Goal: Information Seeking & Learning: Check status

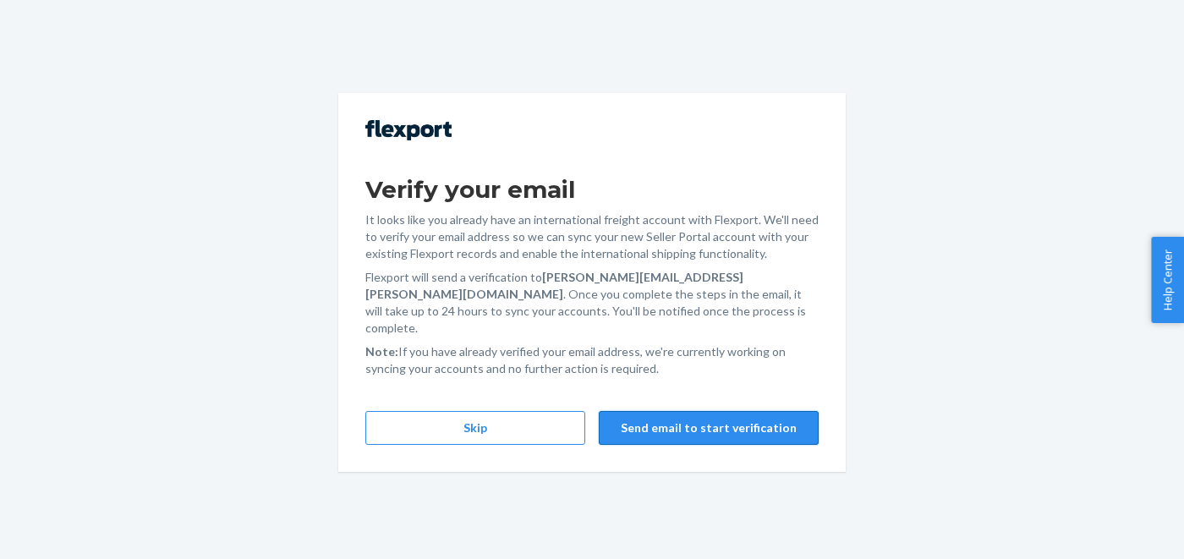
click at [651, 419] on button "Send email to start verification" at bounding box center [709, 428] width 220 height 34
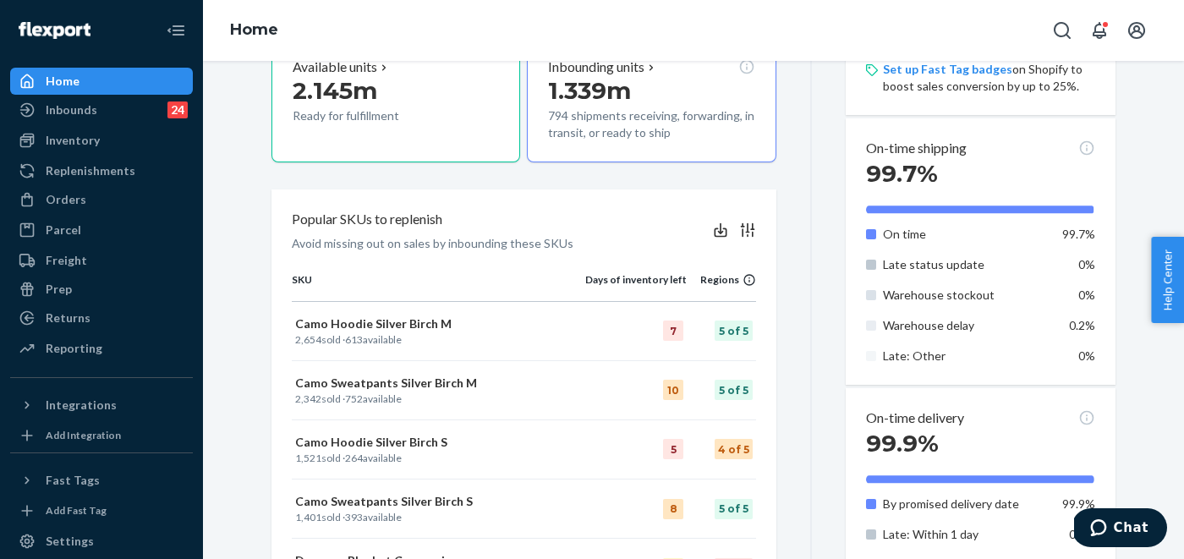
scroll to position [577, 0]
click at [83, 197] on div "Orders" at bounding box center [101, 200] width 179 height 24
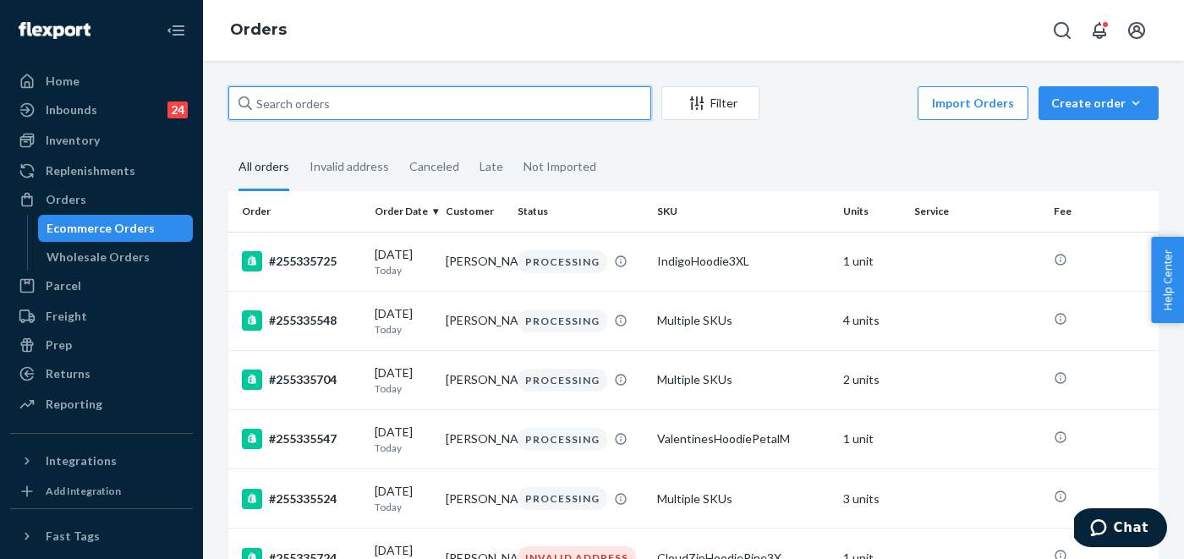
click at [375, 118] on input "text" at bounding box center [439, 103] width 423 height 34
paste input "254986420"
type input "254986420"
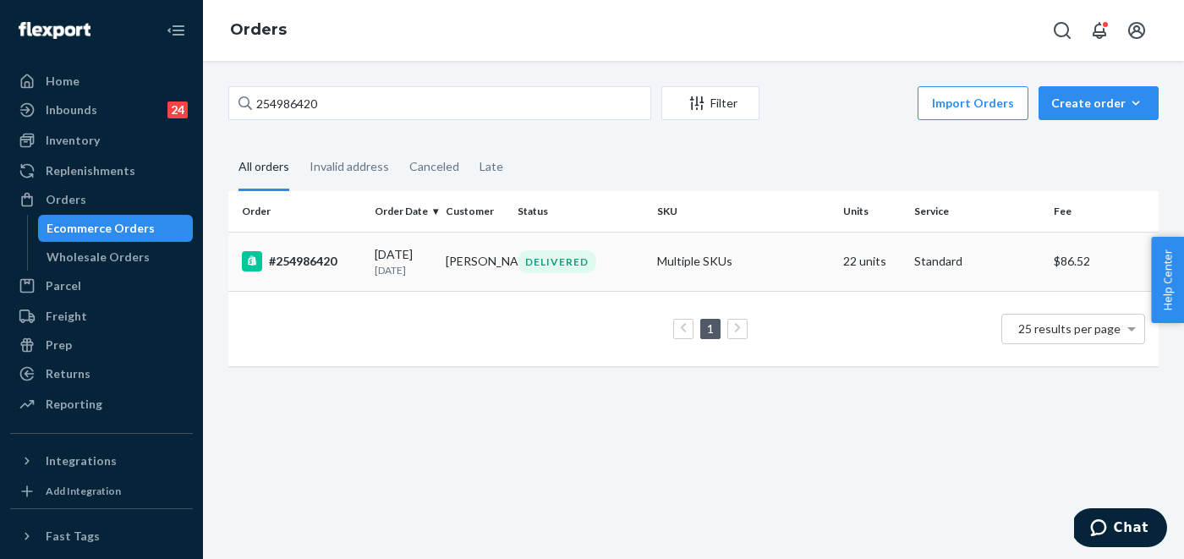
click at [541, 262] on div "DELIVERED" at bounding box center [557, 261] width 79 height 23
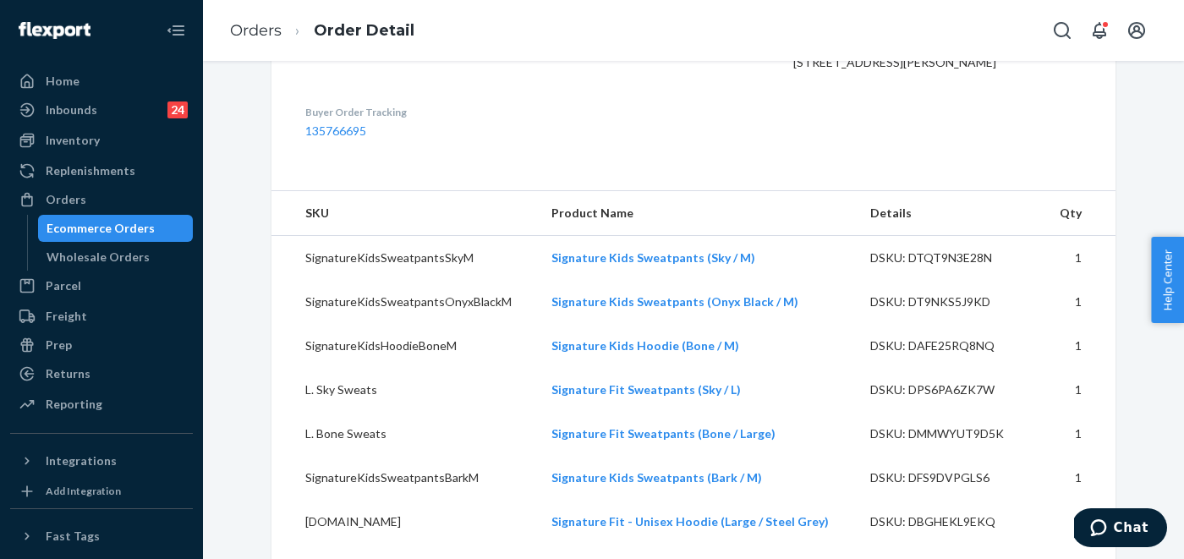
scroll to position [558, 0]
